Goal: Communication & Community: Answer question/provide support

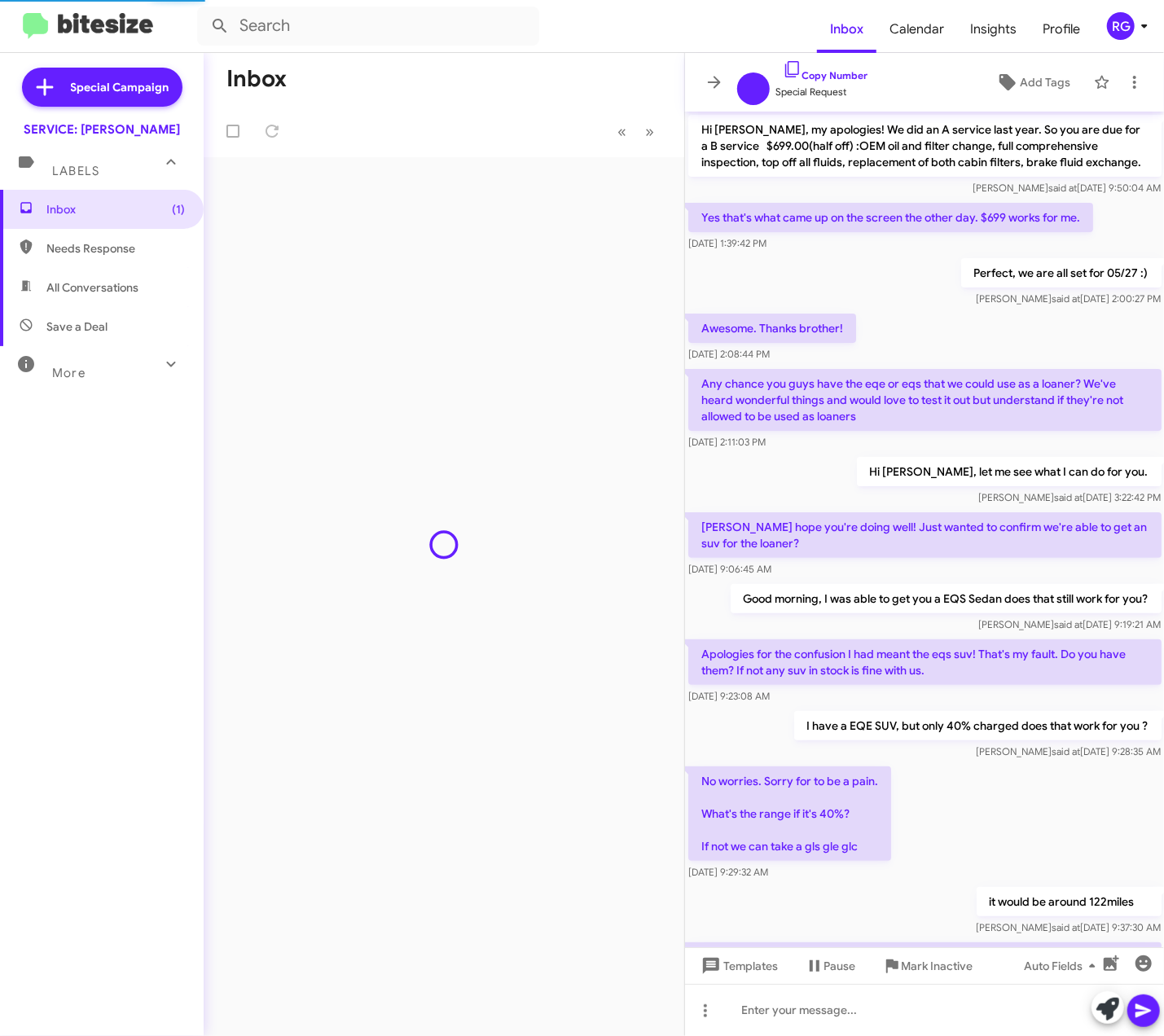
scroll to position [532, 0]
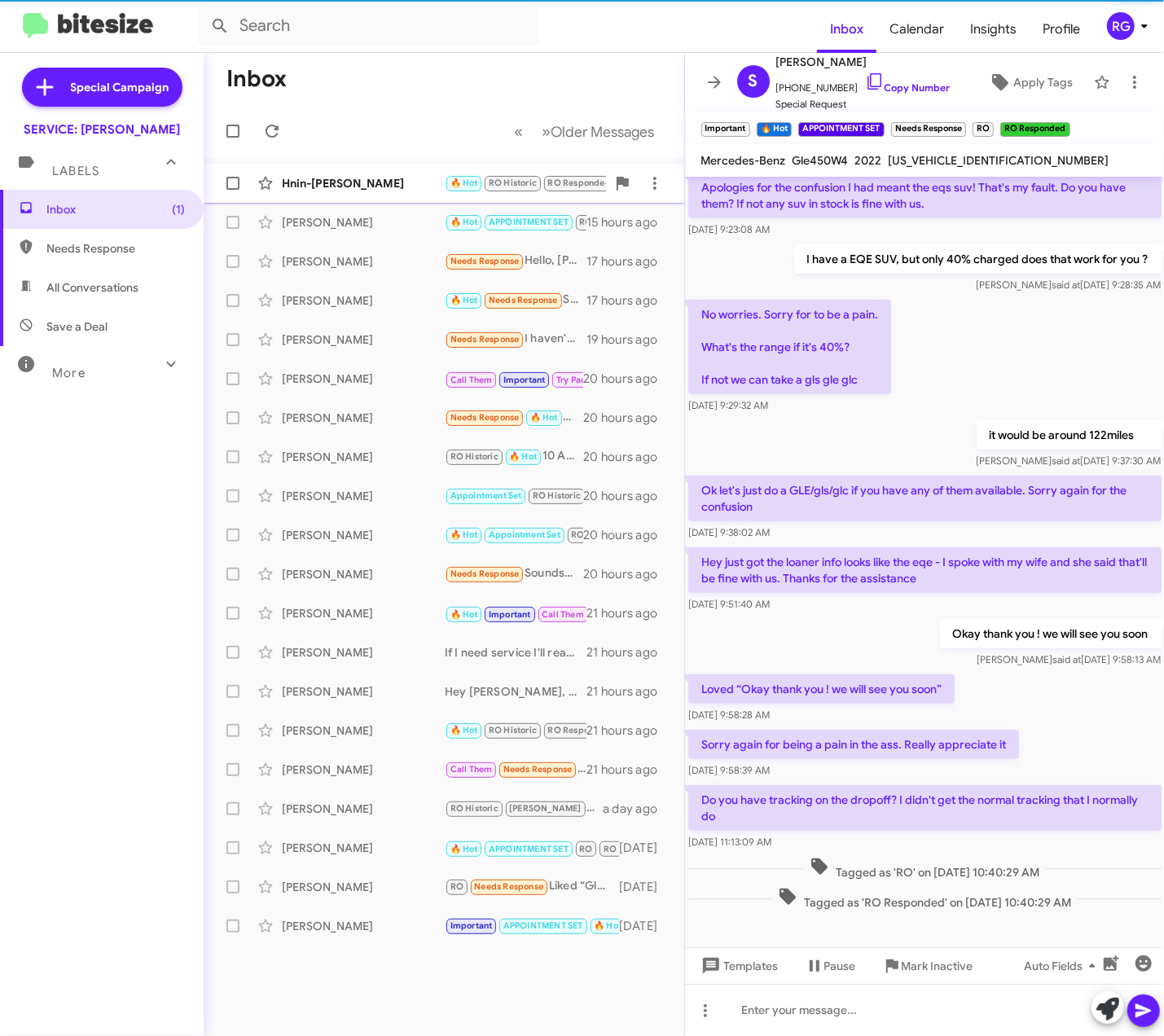
click at [370, 170] on div "Hnin-[PERSON_NAME] 🔥 Hot RO Historic RO Responded Historic Needs Response Is th…" at bounding box center [444, 183] width 455 height 33
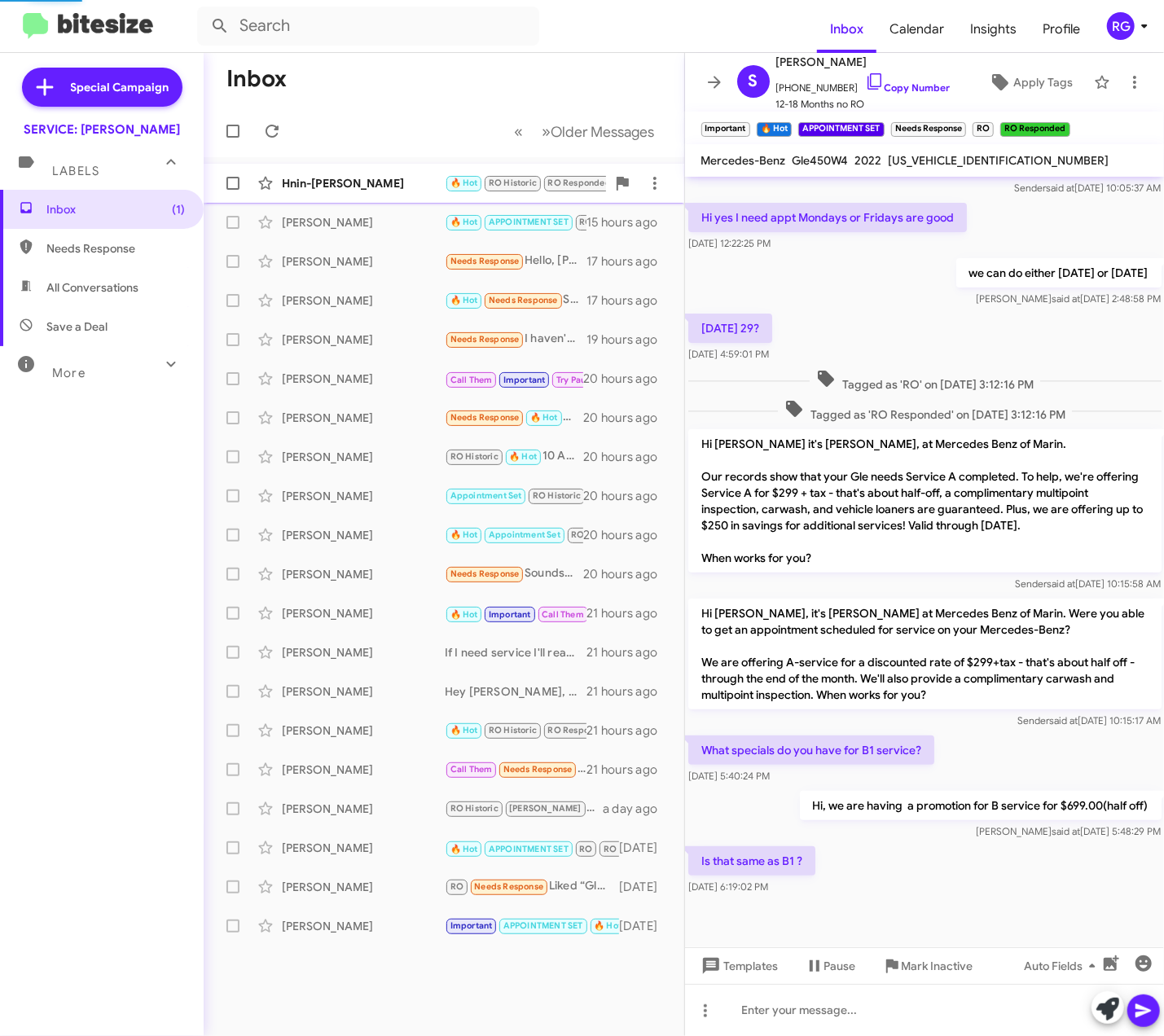
scroll to position [187, 0]
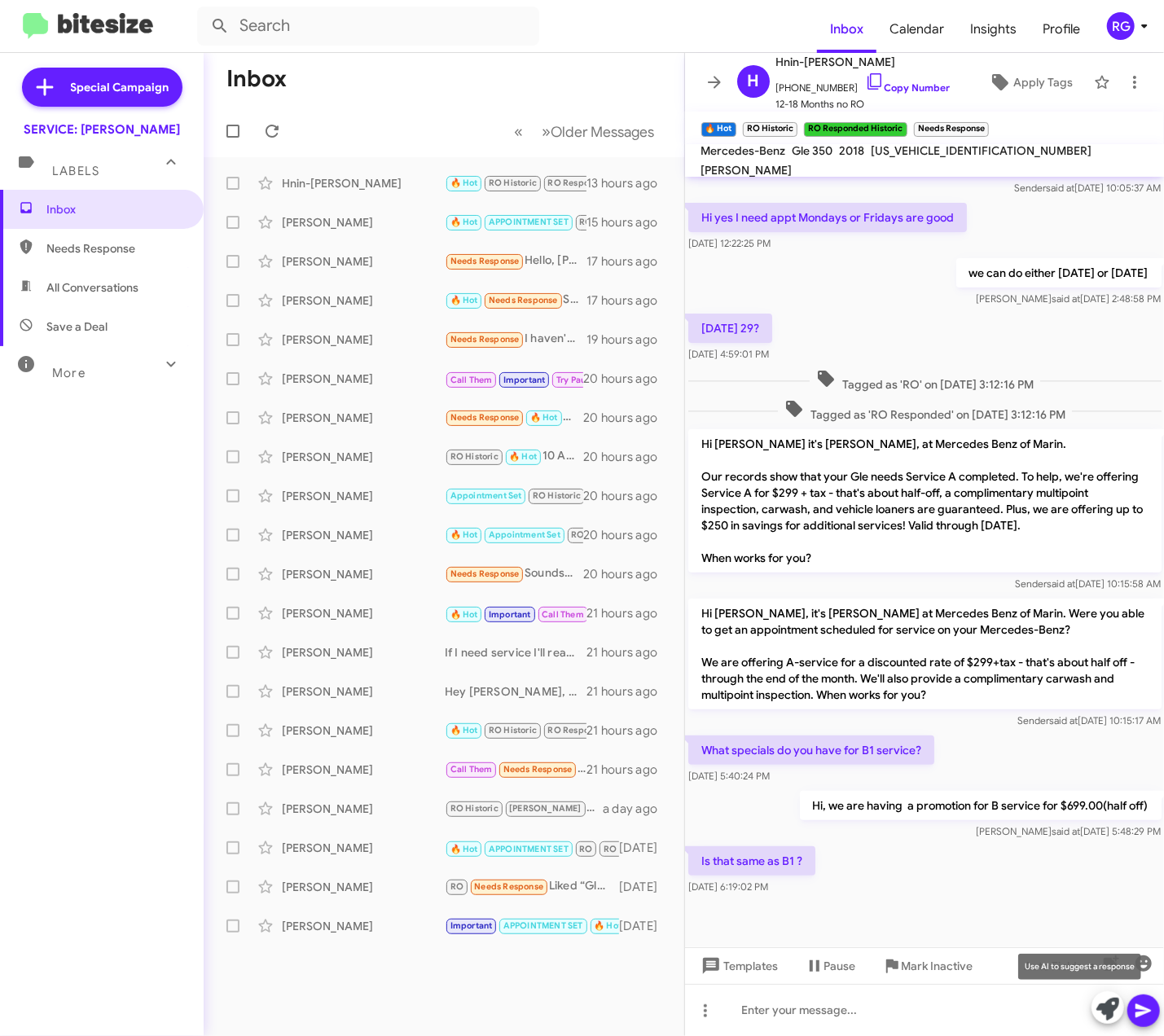
click at [1106, 1012] on icon at bounding box center [1108, 1009] width 23 height 23
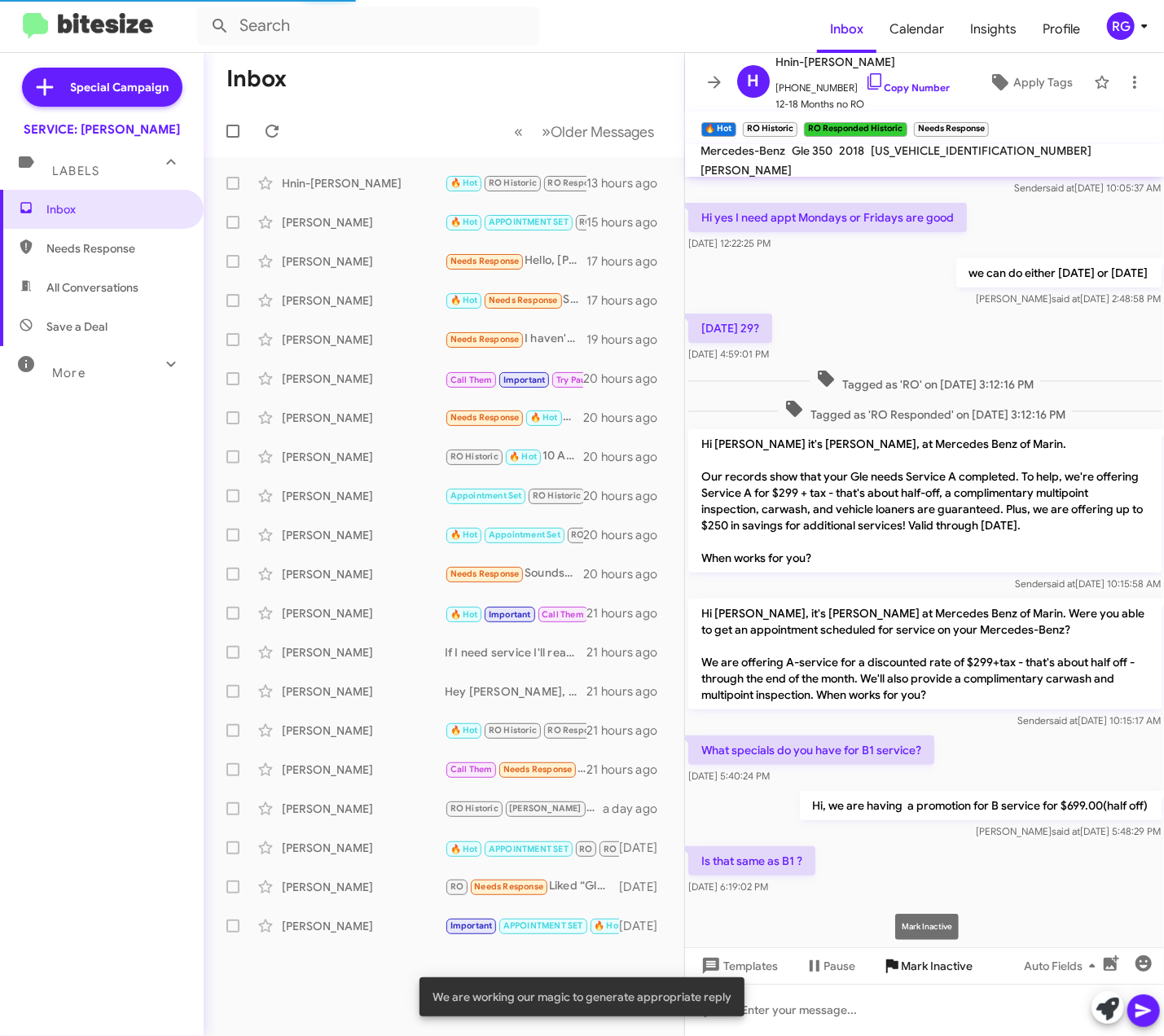
scroll to position [298, 0]
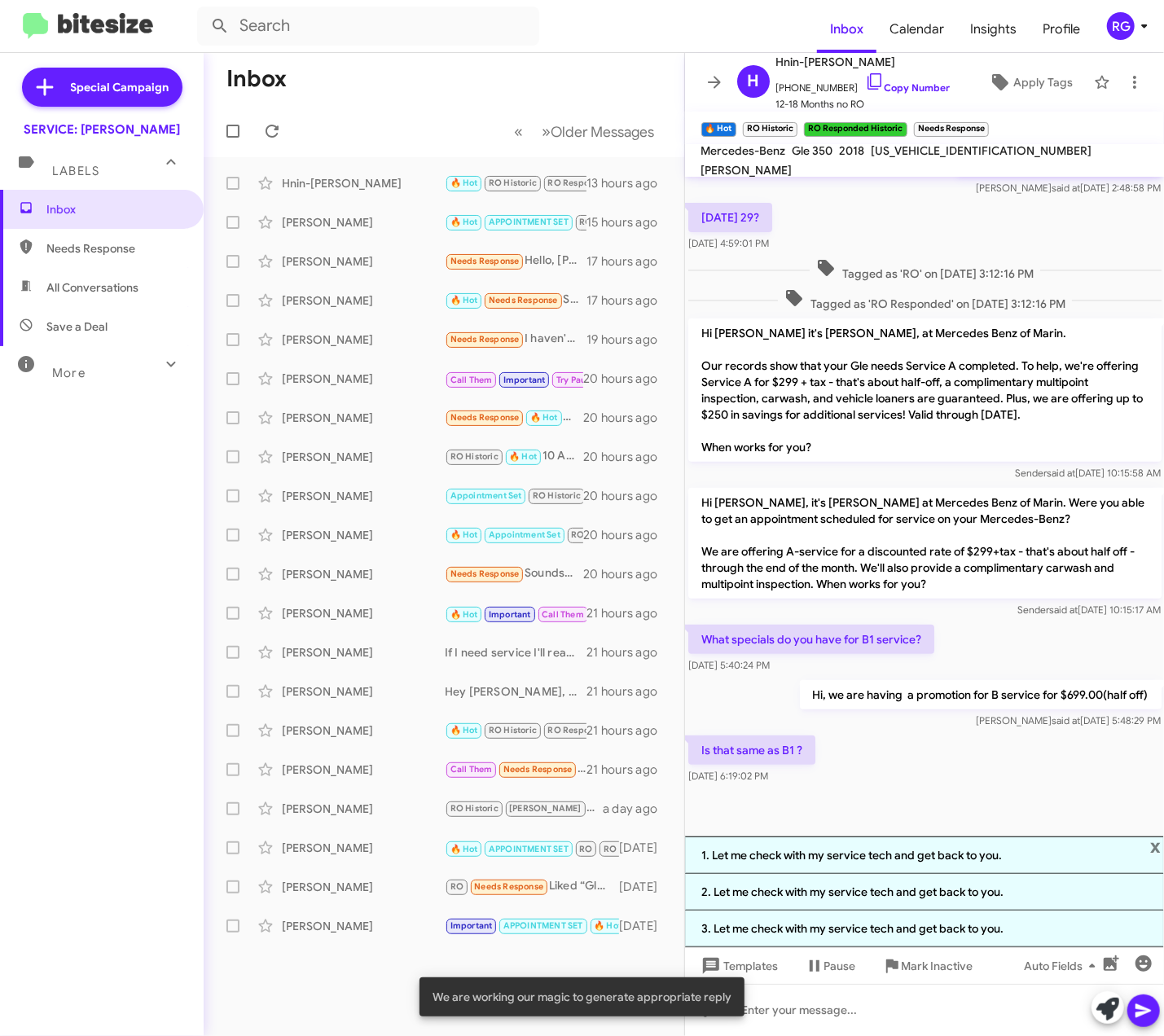
click at [906, 799] on div at bounding box center [925, 812] width 480 height 49
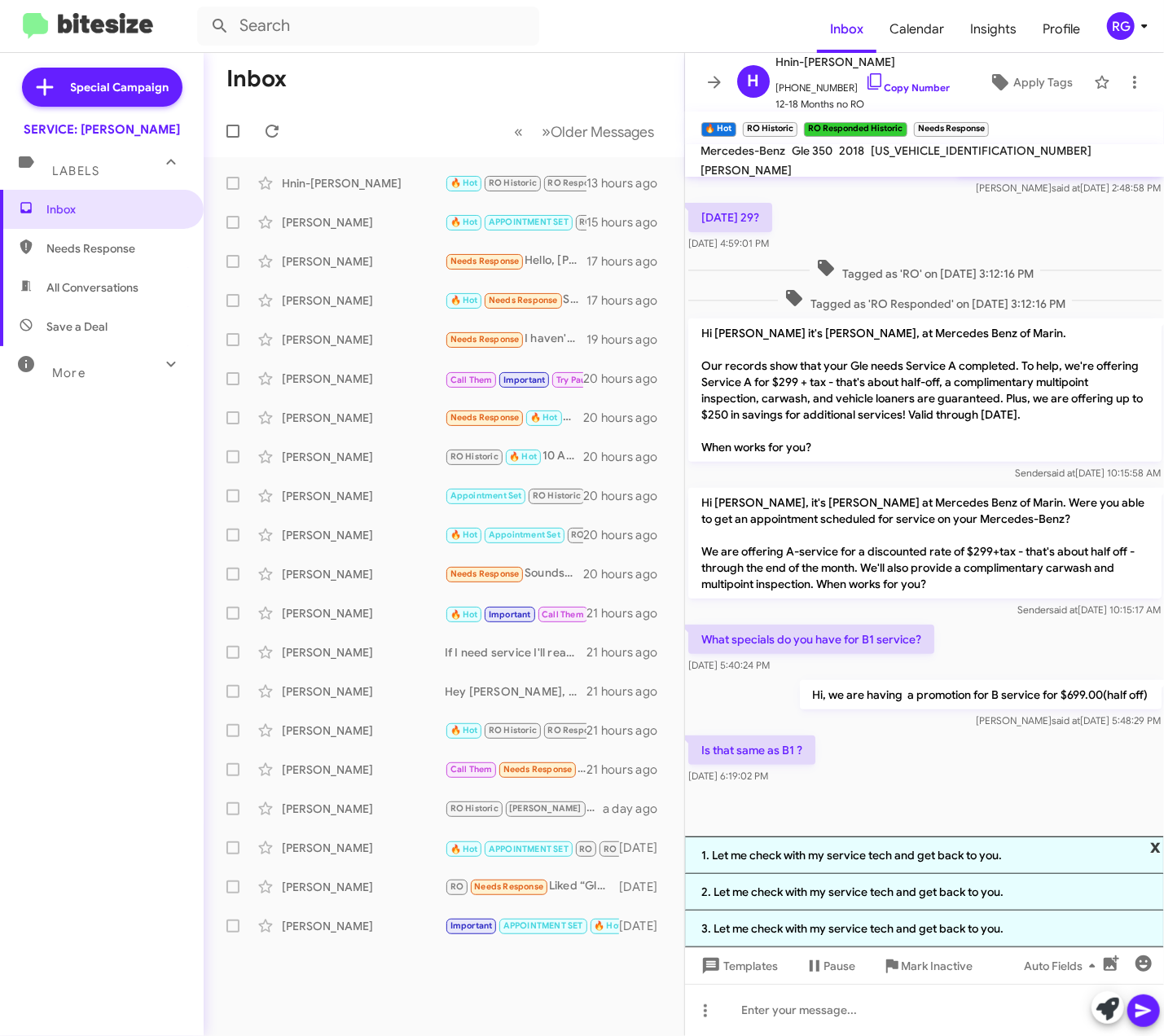
click at [1156, 850] on span "x" at bounding box center [1155, 846] width 10 height 20
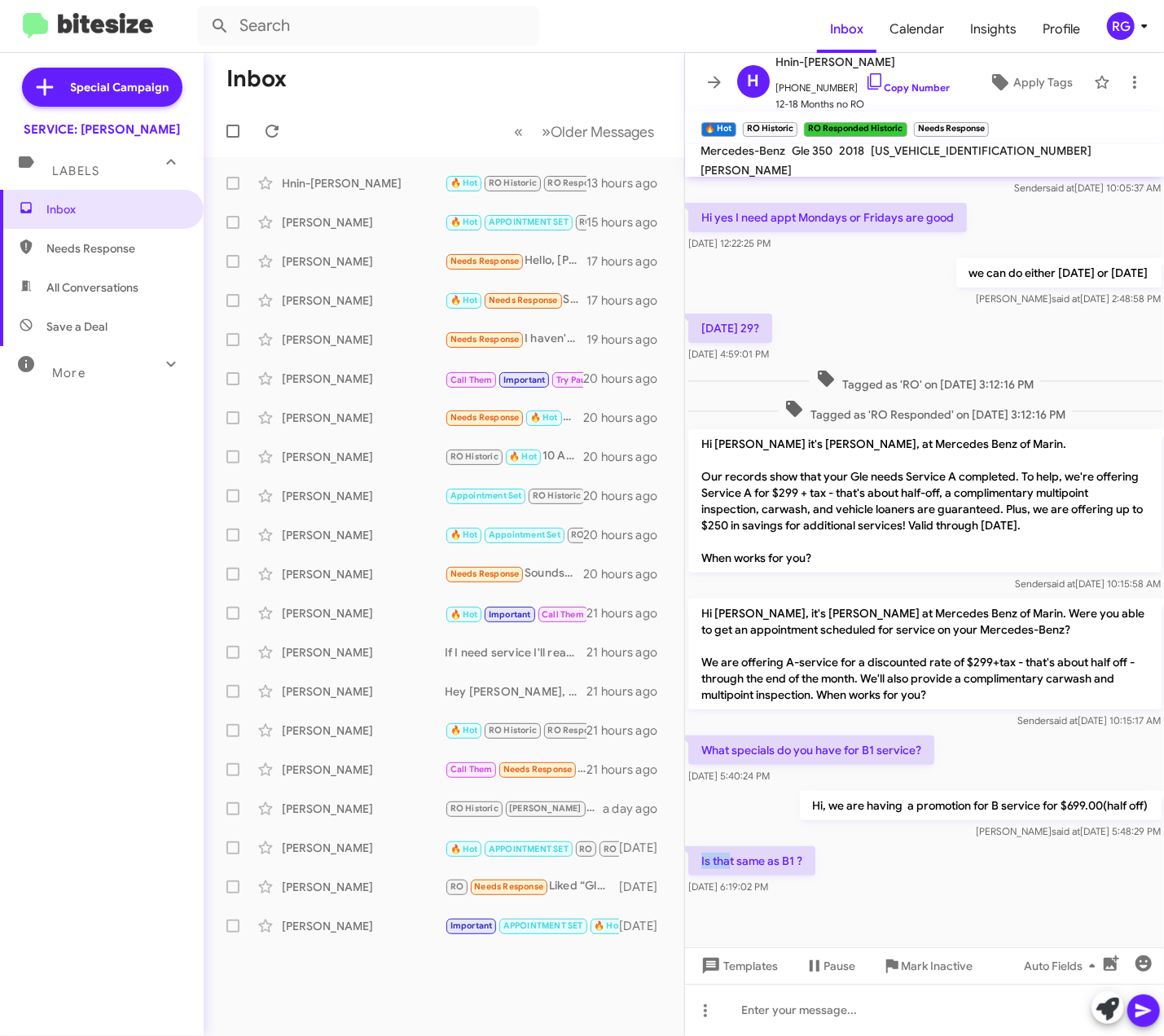
drag, startPoint x: 704, startPoint y: 846, endPoint x: 695, endPoint y: 846, distance: 9.0
click at [695, 846] on p "Is that same as B1 ?" at bounding box center [751, 860] width 127 height 29
drag, startPoint x: 695, startPoint y: 846, endPoint x: 807, endPoint y: 864, distance: 113.4
click at [807, 864] on p "Is that same as B1 ?" at bounding box center [751, 860] width 127 height 29
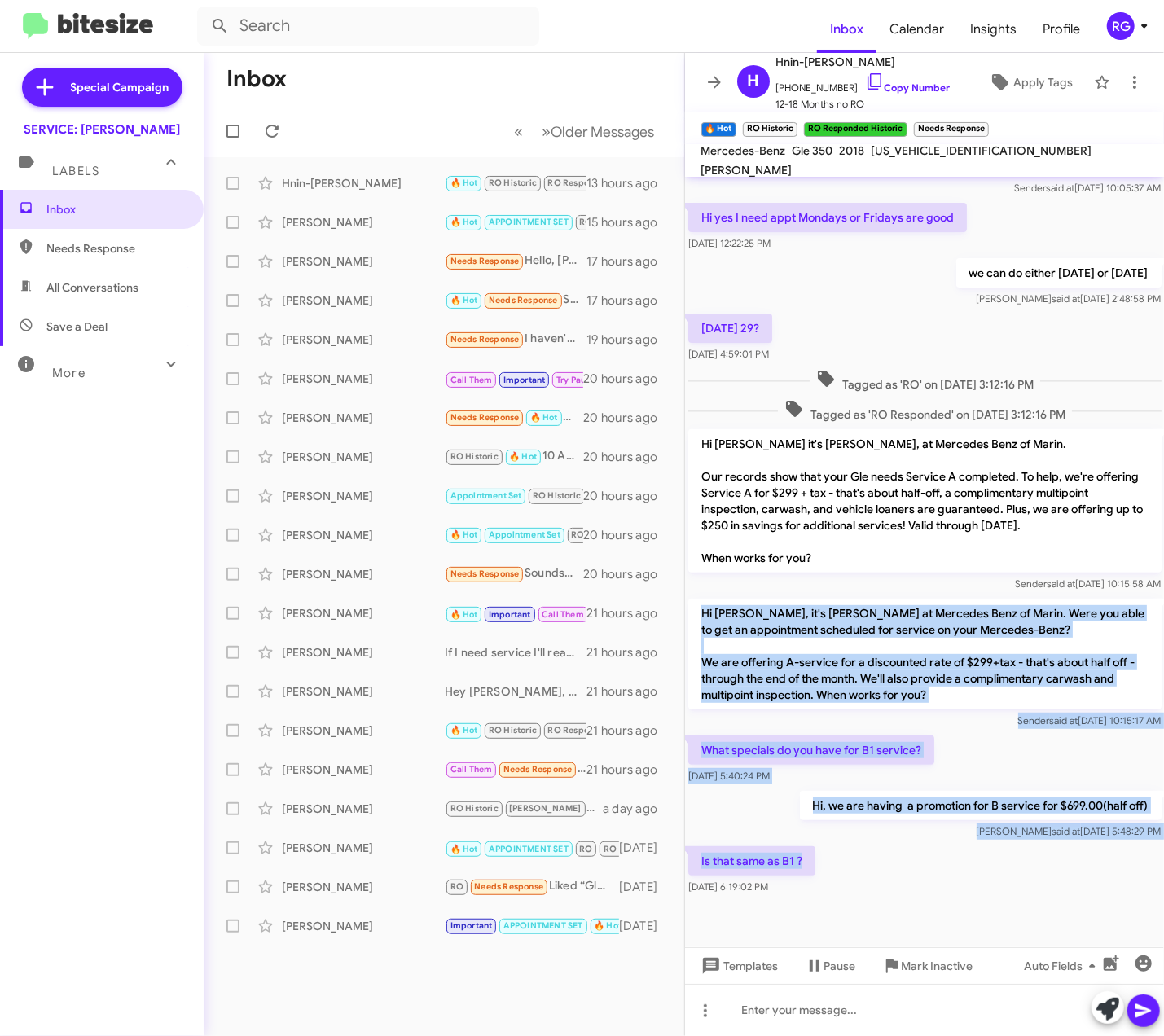
drag, startPoint x: 809, startPoint y: 860, endPoint x: 703, endPoint y: 608, distance: 273.4
click at [703, 608] on div "Hi [PERSON_NAME], this is [PERSON_NAME], Manager at Mercedes Benz of Marin. Tha…" at bounding box center [925, 444] width 480 height 908
copy div "Hi [PERSON_NAME], it's [PERSON_NAME] at Mercedes Benz of Marin. Were you able t…"
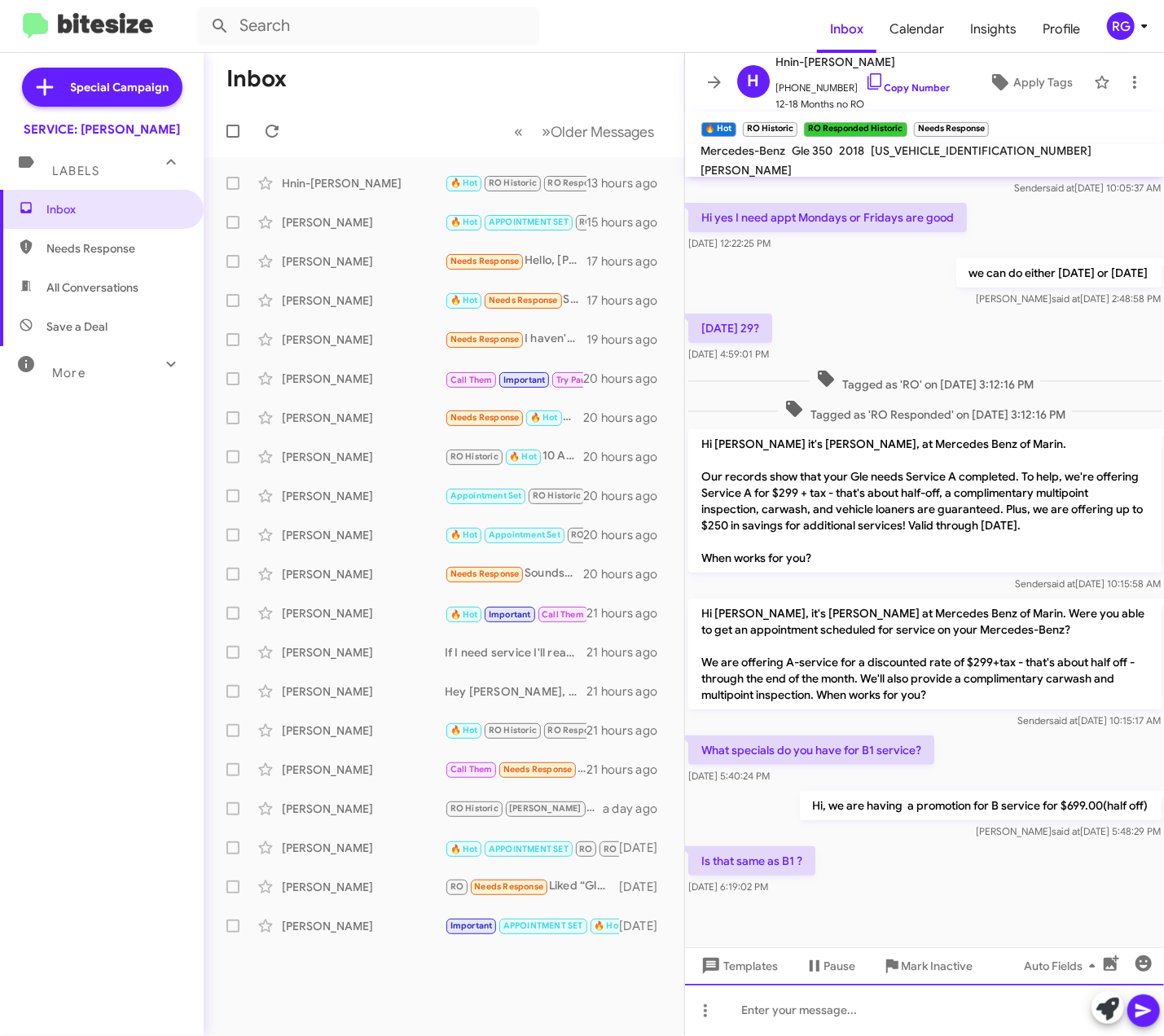
click at [932, 1026] on div at bounding box center [925, 1010] width 480 height 53
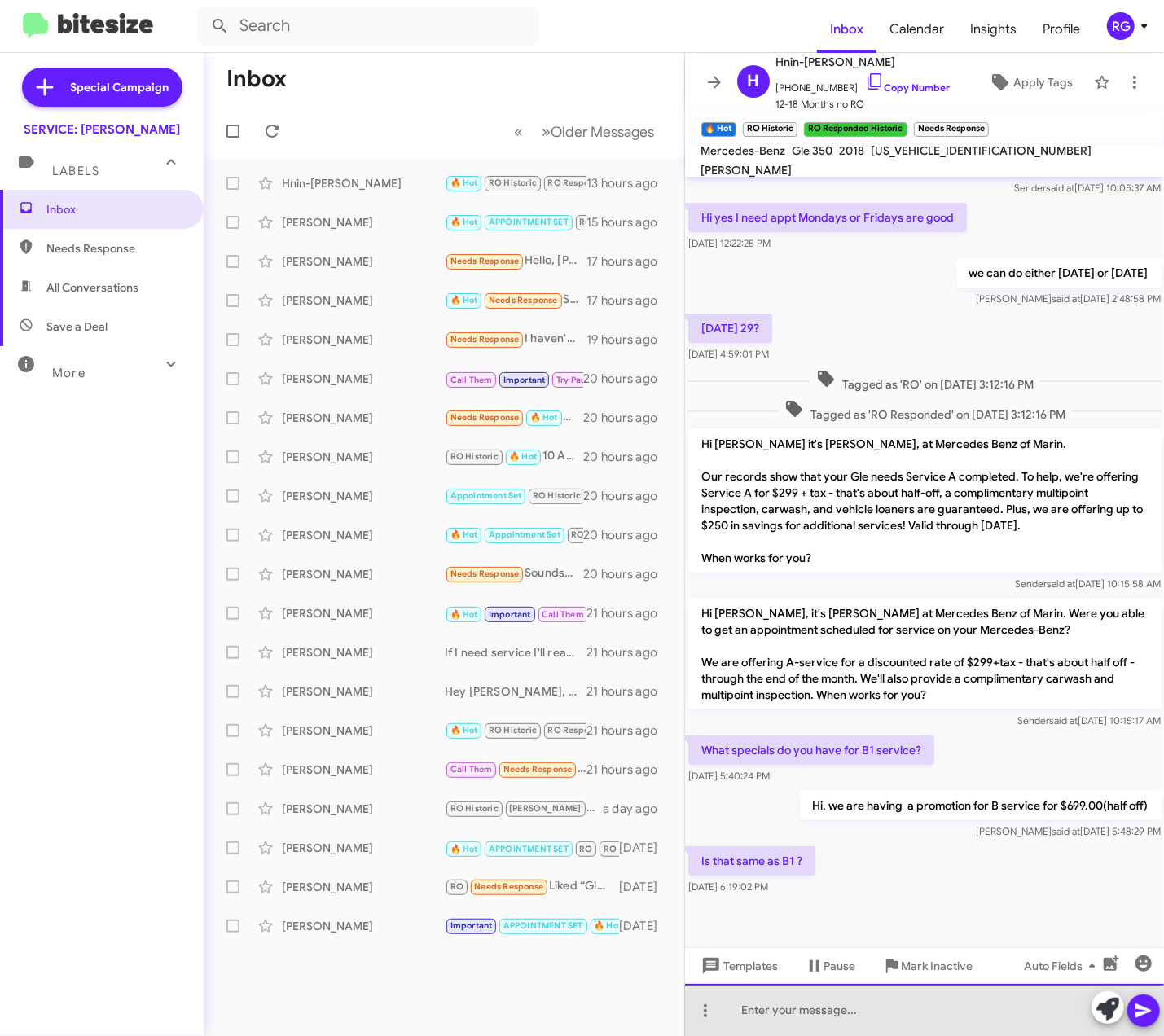
paste div
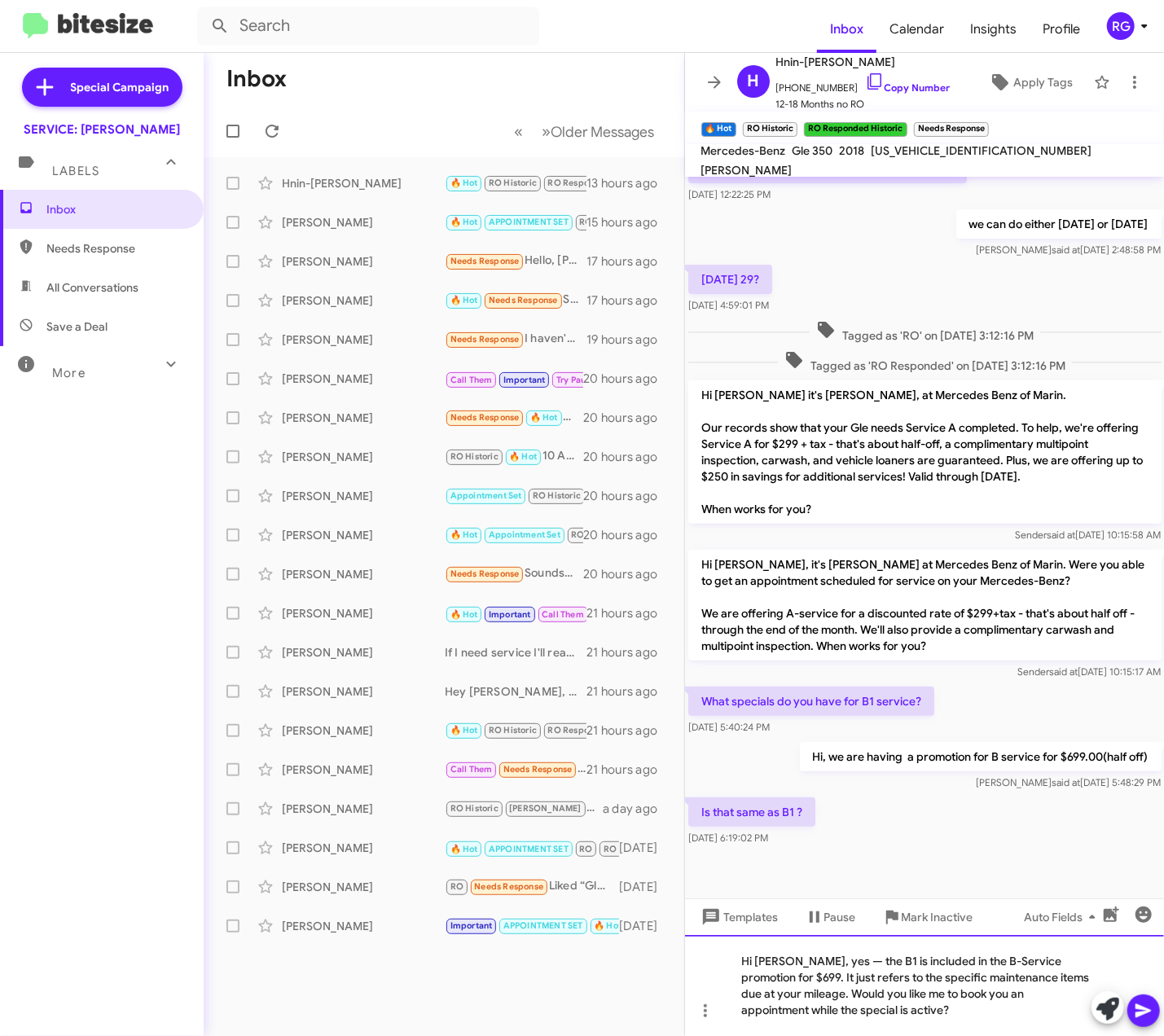
click at [828, 963] on div "Hi [PERSON_NAME], yes — the B1 is included in the B-Service promotion for $699.…" at bounding box center [925, 985] width 480 height 101
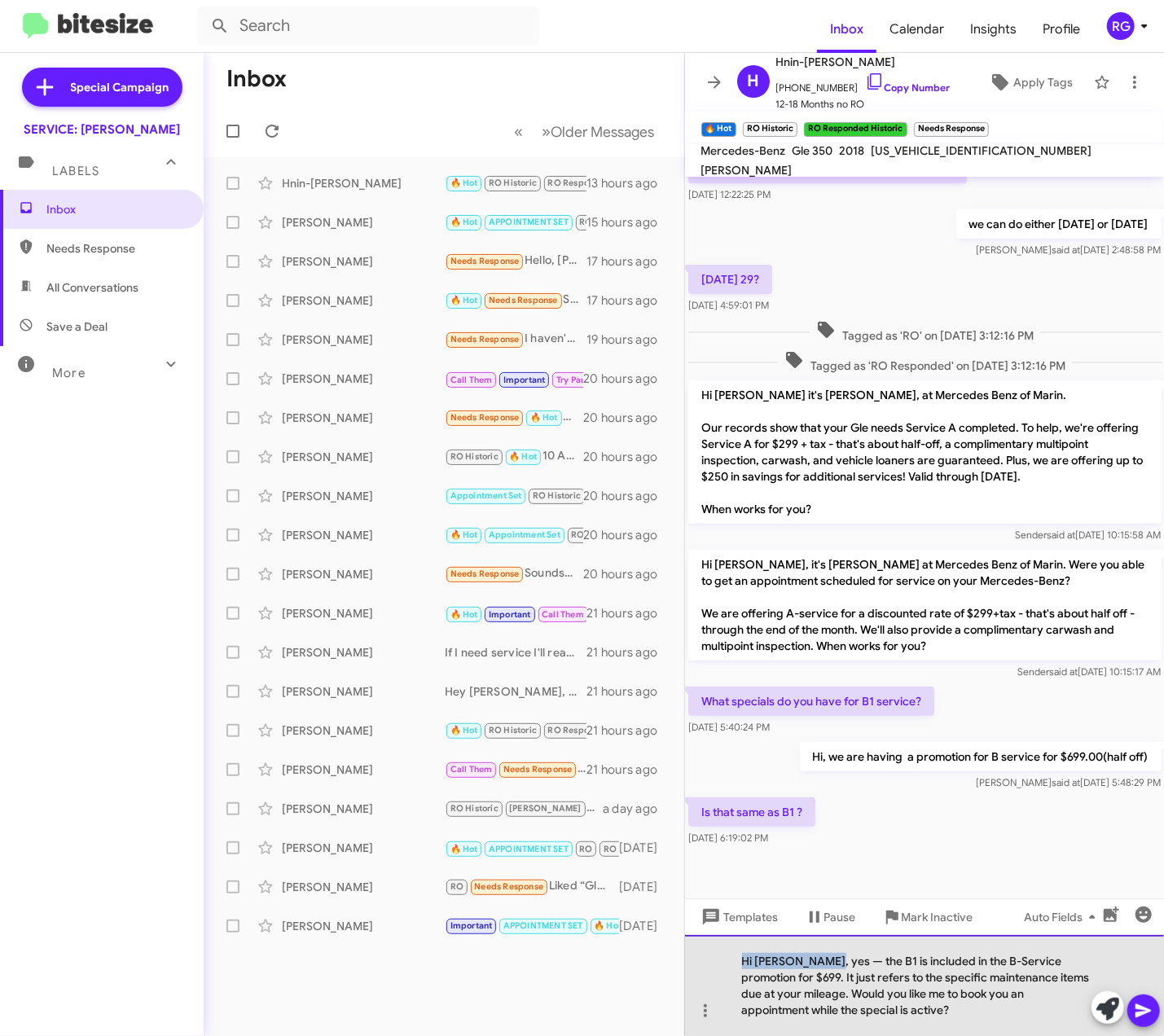
drag, startPoint x: 825, startPoint y: 963, endPoint x: 650, endPoint y: 955, distance: 175.2
click at [686, 961] on div "Hi [PERSON_NAME], yes — the B1 is included in the B-Service promotion for $699.…" at bounding box center [925, 985] width 480 height 101
click at [806, 963] on div "Yes, the B1 is included in the B-Service promotion for $699. It just refers to …" at bounding box center [925, 985] width 480 height 101
click at [840, 977] on div "Yes, the B1 is included in the B-Service promotion for $699. It just refers to …" at bounding box center [925, 985] width 480 height 101
click at [929, 995] on div "Yes, the B1 is included in the B-Service promotion for $699. It just refers to …" at bounding box center [925, 985] width 480 height 101
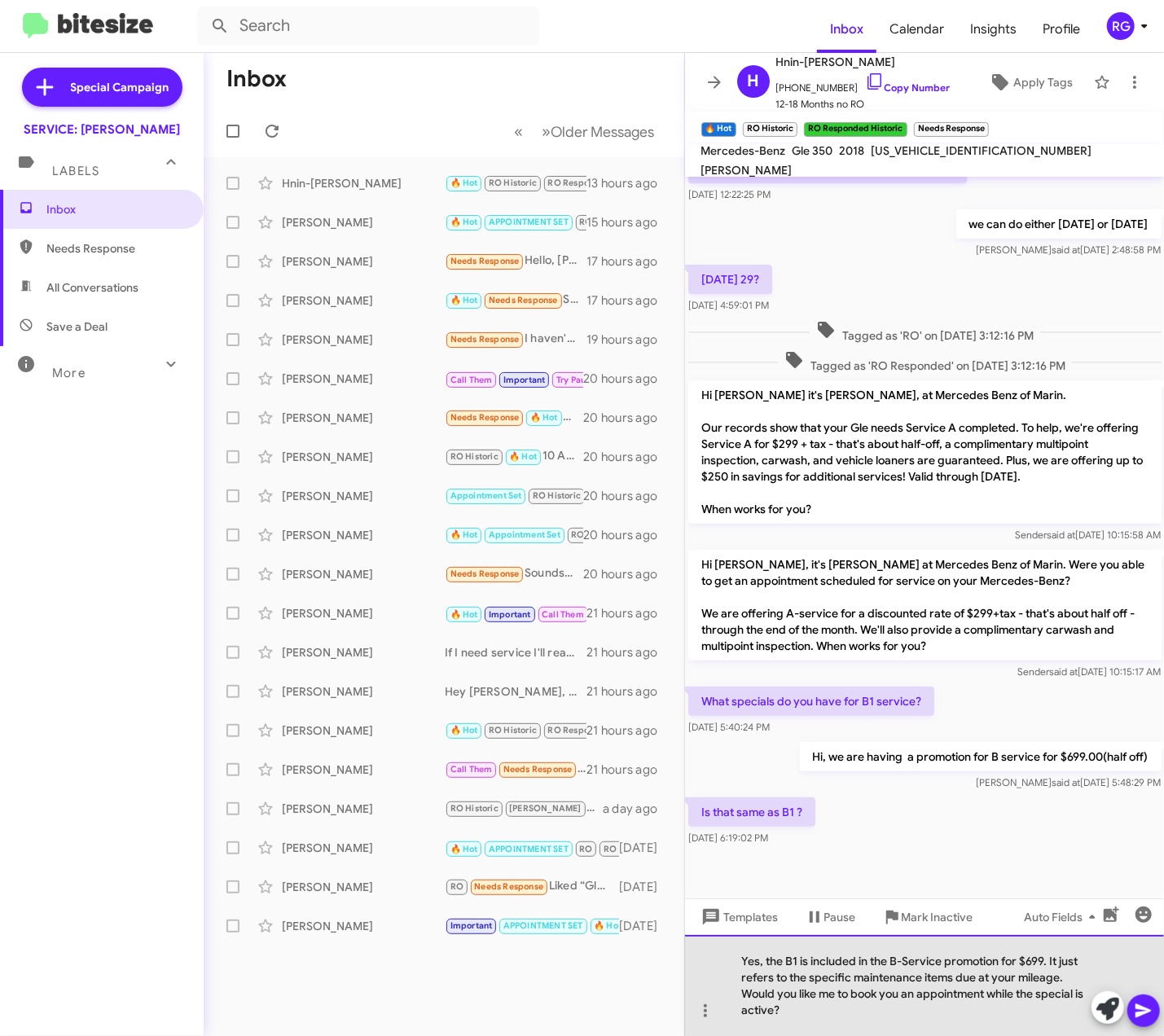
click at [839, 964] on div "Yes, the B1 is included in the B-Service promotion for $699. It just refers to …" at bounding box center [925, 985] width 480 height 101
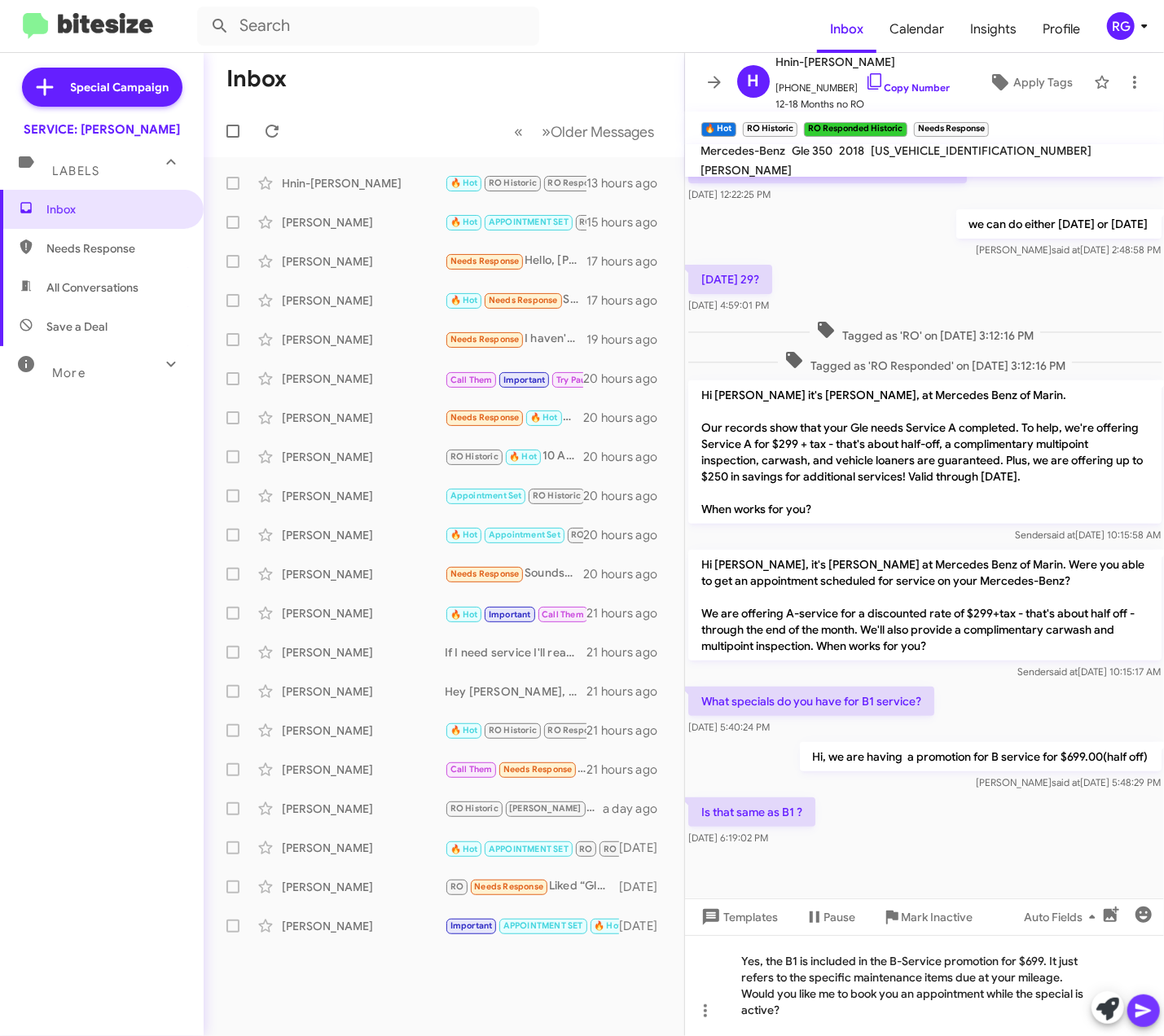
click at [1150, 1005] on icon at bounding box center [1143, 1010] width 20 height 20
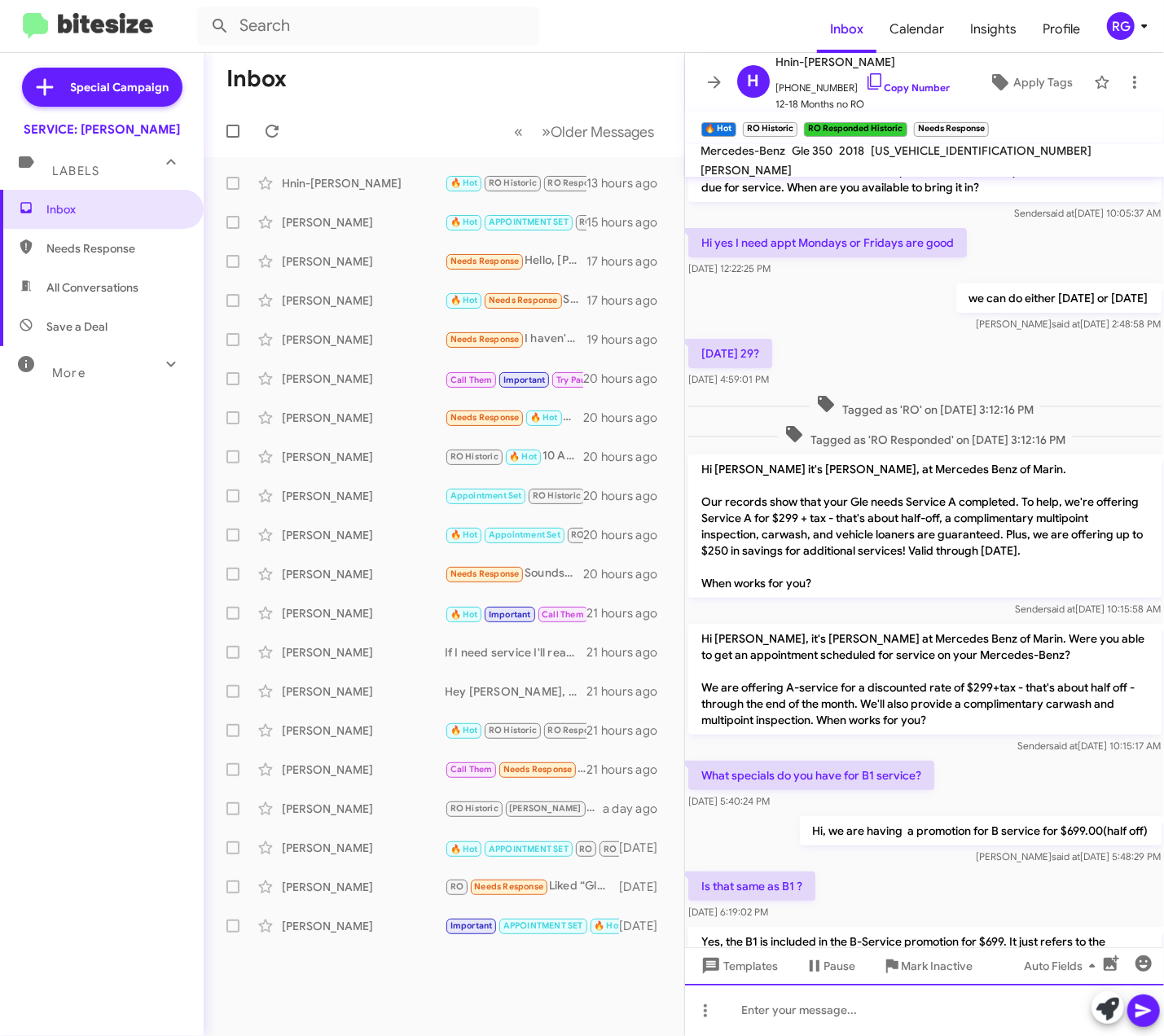
scroll to position [278, 0]
